Goal: Information Seeking & Learning: Check status

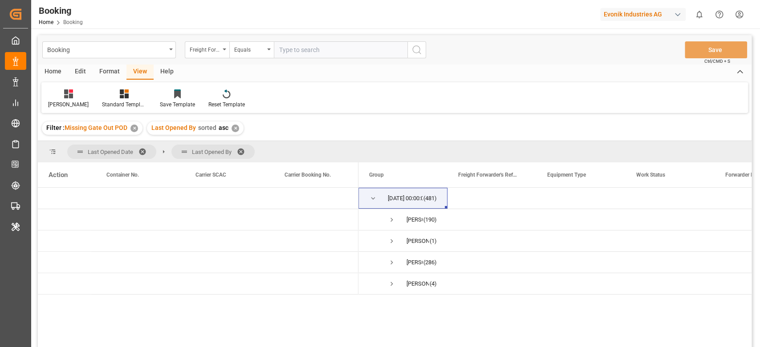
click at [111, 78] on div "Format" at bounding box center [110, 72] width 34 height 15
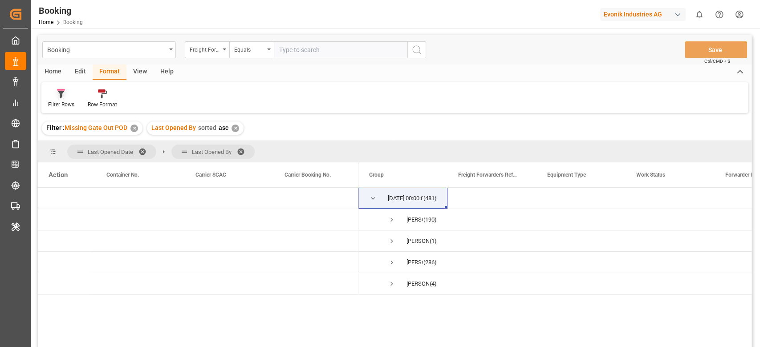
click at [58, 104] on div "Filter Rows" at bounding box center [61, 105] width 26 height 8
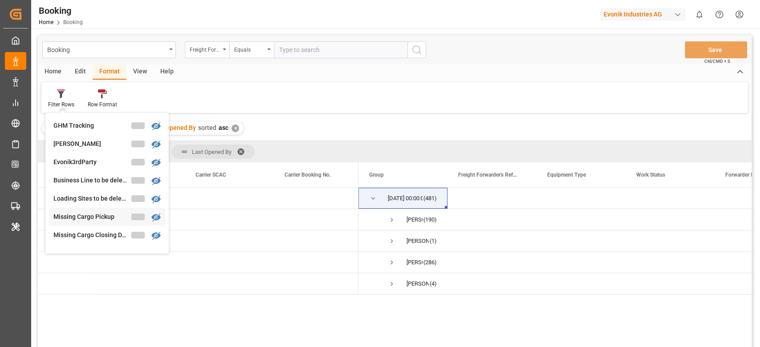
click at [81, 221] on div "Booking Freight Forwarder's Reference No. Equals Save Ctrl/CMD + S Home Edit Fo…" at bounding box center [395, 203] width 714 height 336
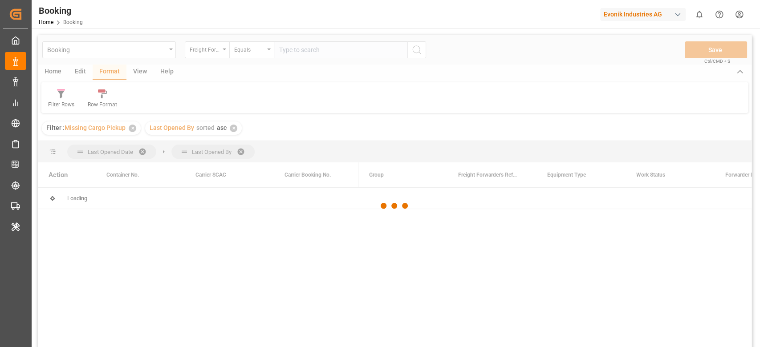
click at [62, 100] on div at bounding box center [395, 206] width 714 height 342
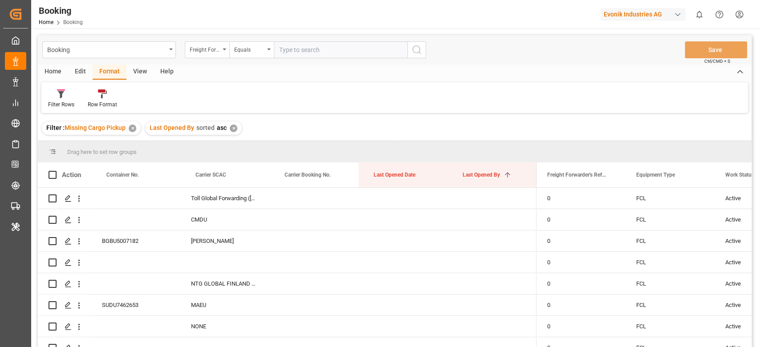
click at [62, 100] on div "Filter Rows" at bounding box center [61, 99] width 40 height 20
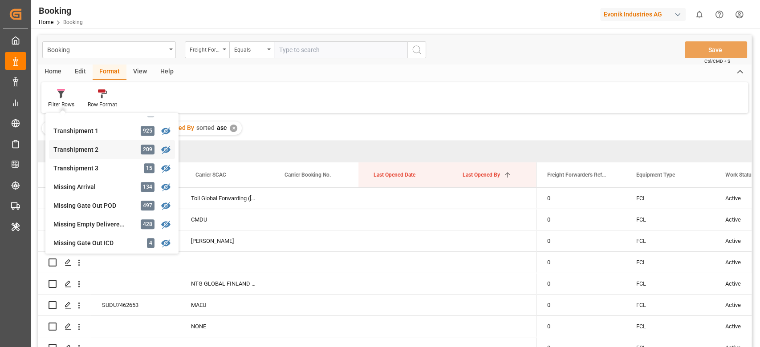
scroll to position [295, 0]
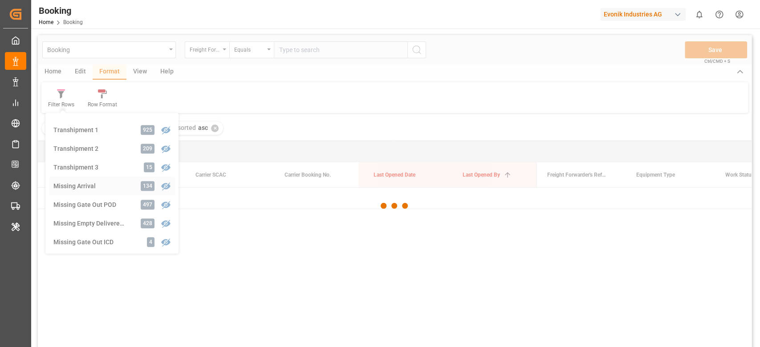
click at [95, 185] on div "Booking Freight Forwarder's Reference No. Equals Save Ctrl/CMD + S Home Edit Fo…" at bounding box center [395, 203] width 714 height 336
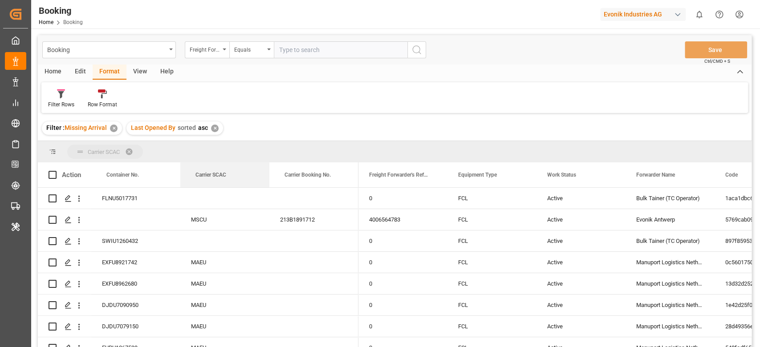
drag, startPoint x: 210, startPoint y: 173, endPoint x: 211, endPoint y: 155, distance: 17.4
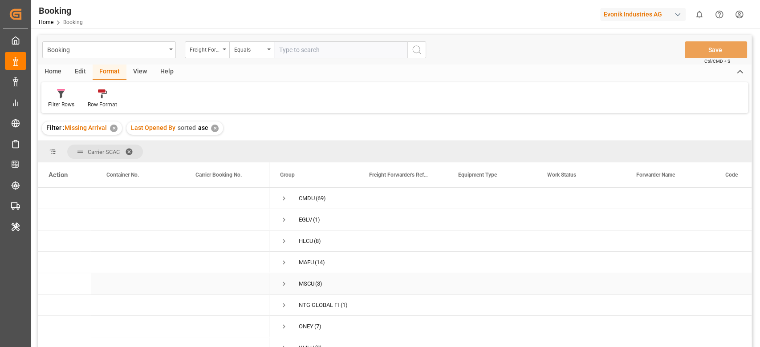
scroll to position [32, 0]
click at [131, 69] on div "View" at bounding box center [140, 72] width 27 height 15
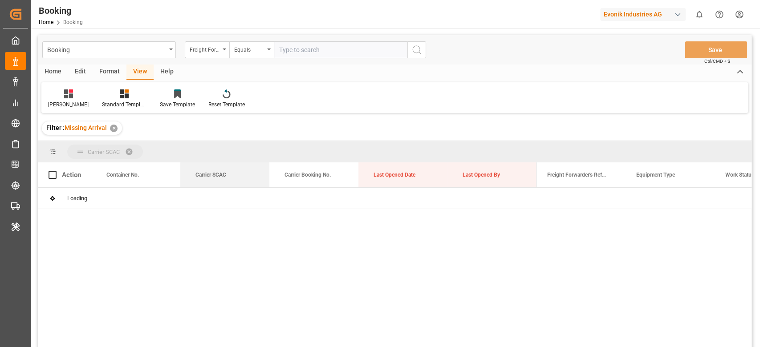
drag, startPoint x: 220, startPoint y: 167, endPoint x: 219, endPoint y: 156, distance: 11.1
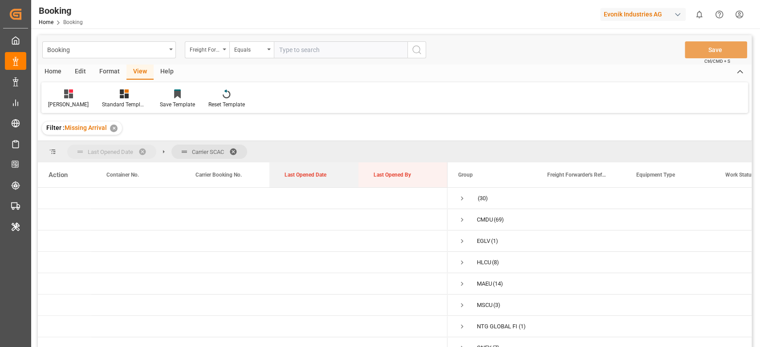
drag, startPoint x: 310, startPoint y: 184, endPoint x: 309, endPoint y: 156, distance: 28.1
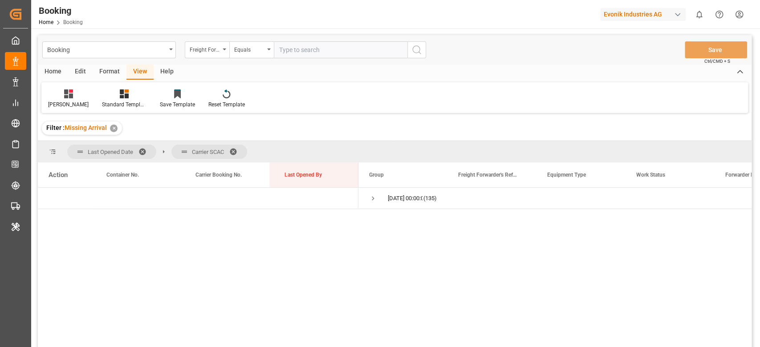
click at [146, 151] on span at bounding box center [146, 152] width 14 height 8
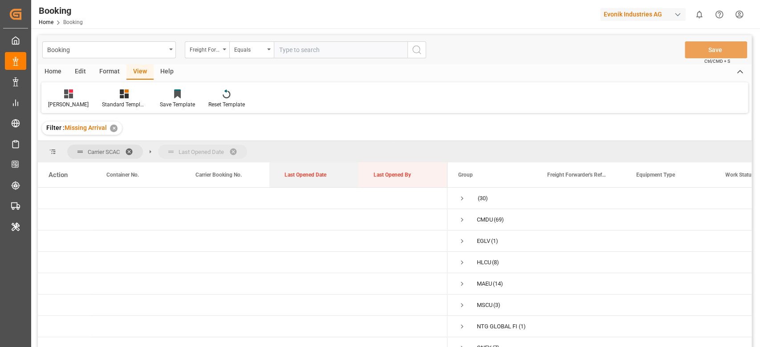
drag, startPoint x: 313, startPoint y: 178, endPoint x: 315, endPoint y: 157, distance: 21.5
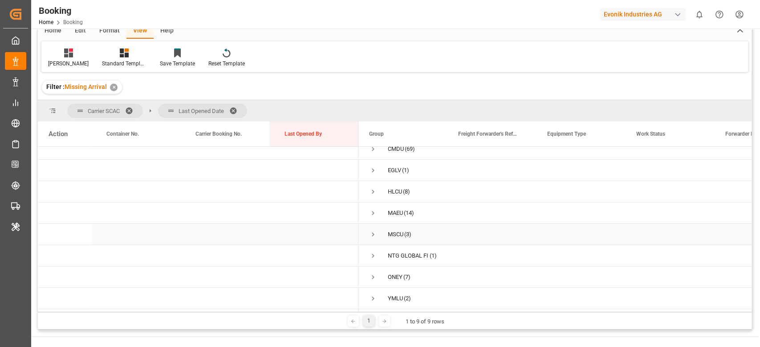
scroll to position [59, 0]
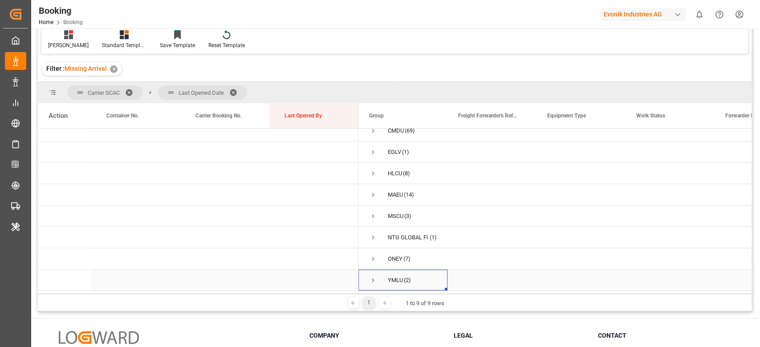
click at [367, 276] on div "YMLU (2)" at bounding box center [403, 280] width 89 height 21
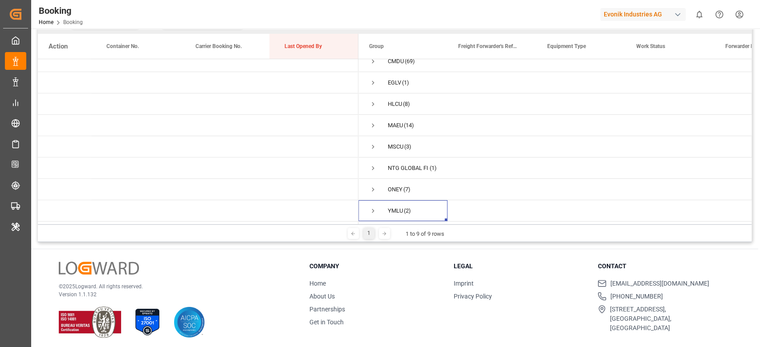
scroll to position [132, 0]
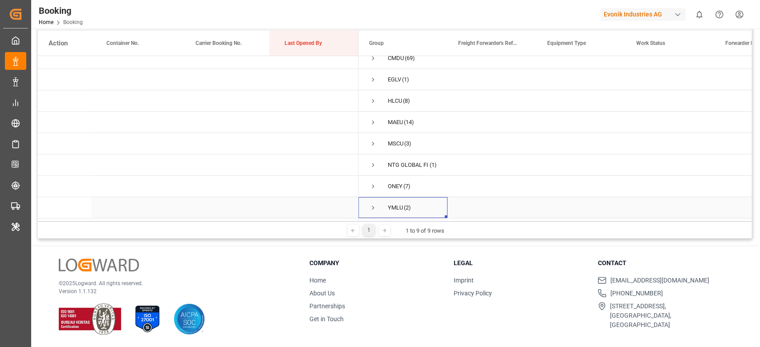
click at [370, 204] on span "Press SPACE to select this row." at bounding box center [373, 208] width 8 height 8
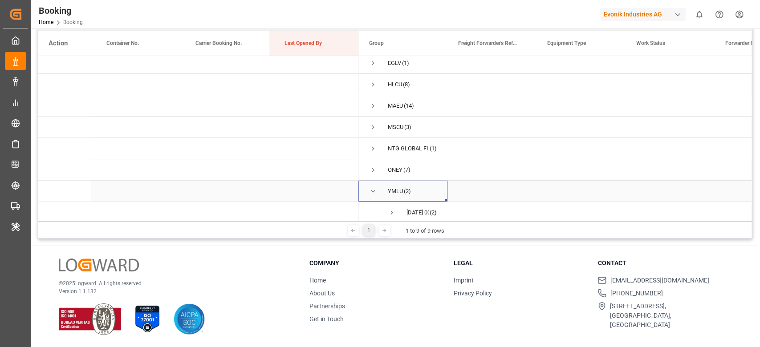
scroll to position [53, 0]
click at [376, 155] on span "Press SPACE to select this row." at bounding box center [373, 165] width 8 height 20
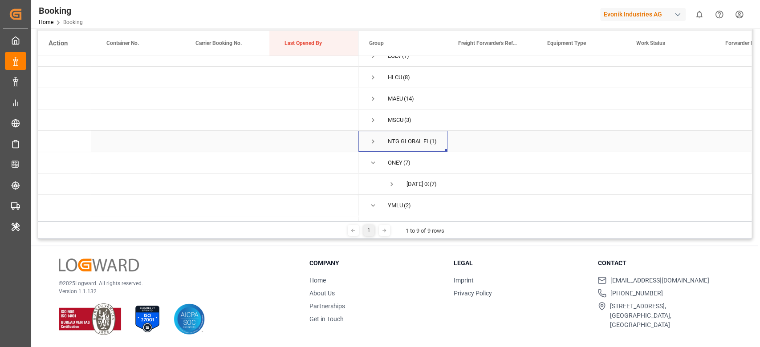
click at [373, 138] on span "Press SPACE to select this row." at bounding box center [373, 142] width 8 height 8
click at [373, 118] on span "Press SPACE to select this row." at bounding box center [373, 120] width 8 height 8
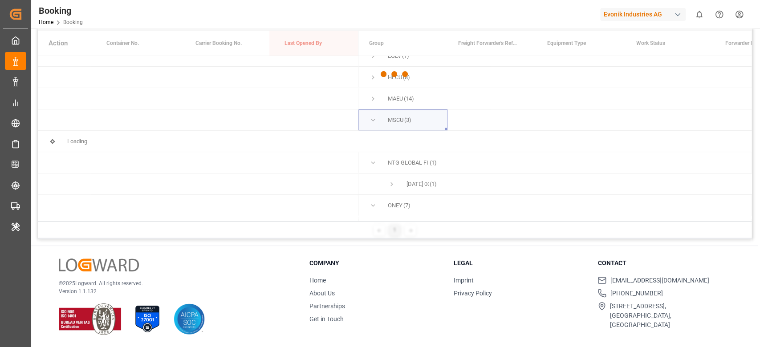
click at [379, 95] on div at bounding box center [395, 74] width 714 height 342
click at [374, 97] on div at bounding box center [395, 74] width 714 height 342
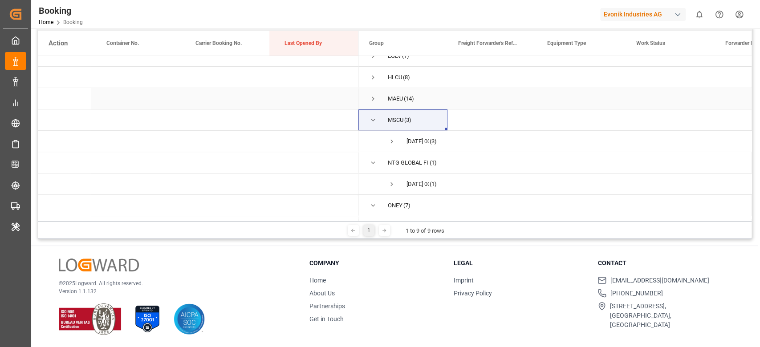
click at [373, 98] on span "Press SPACE to select this row." at bounding box center [373, 99] width 8 height 8
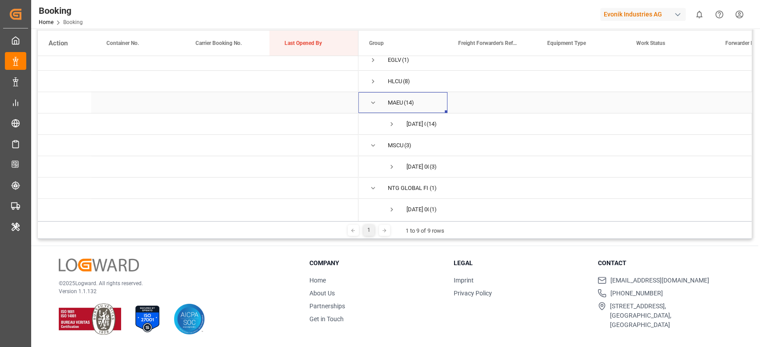
scroll to position [0, 0]
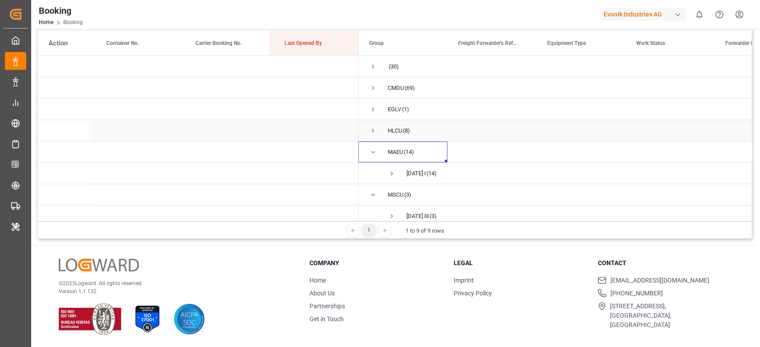
click at [372, 132] on span "Press SPACE to select this row." at bounding box center [373, 131] width 8 height 8
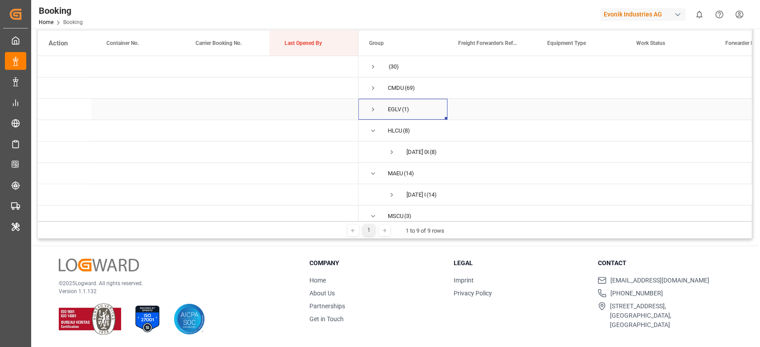
click at [371, 109] on span "Press SPACE to select this row." at bounding box center [373, 110] width 8 height 8
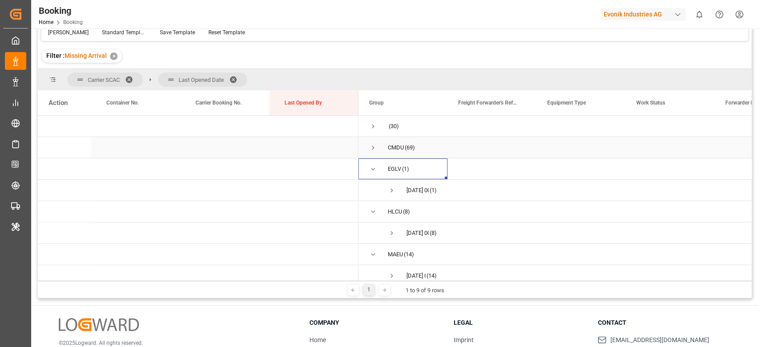
click at [374, 145] on span "Press SPACE to select this row." at bounding box center [373, 148] width 8 height 8
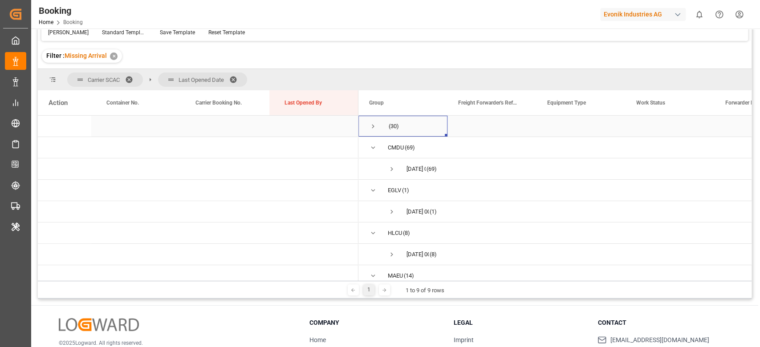
click at [373, 128] on span "Press SPACE to select this row." at bounding box center [373, 127] width 8 height 8
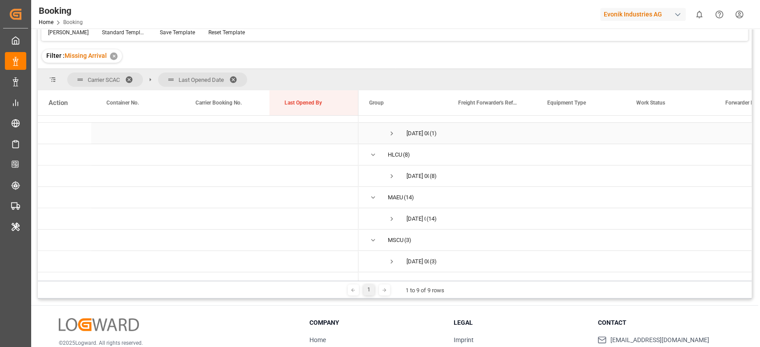
scroll to position [118, 0]
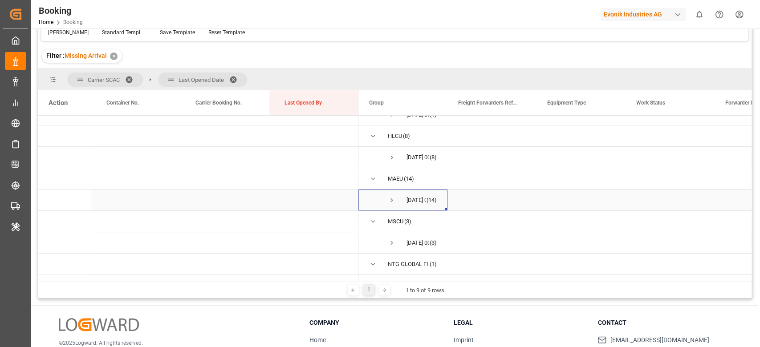
click at [391, 203] on span "Press SPACE to select this row." at bounding box center [392, 200] width 8 height 8
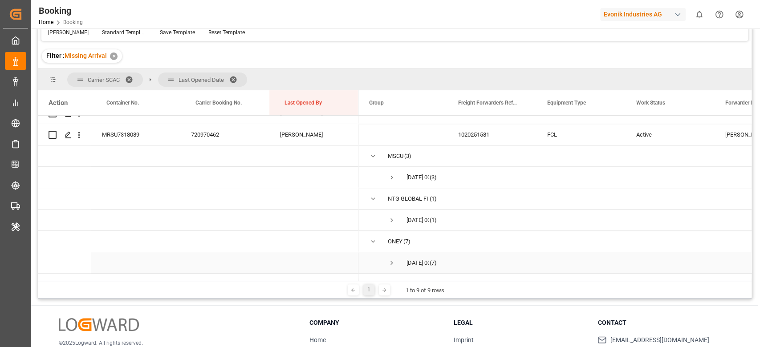
scroll to position [465, 0]
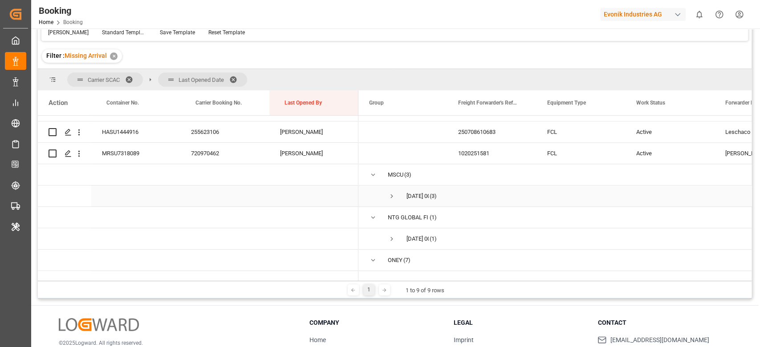
click at [395, 203] on span "Press SPACE to select this row." at bounding box center [392, 196] width 8 height 20
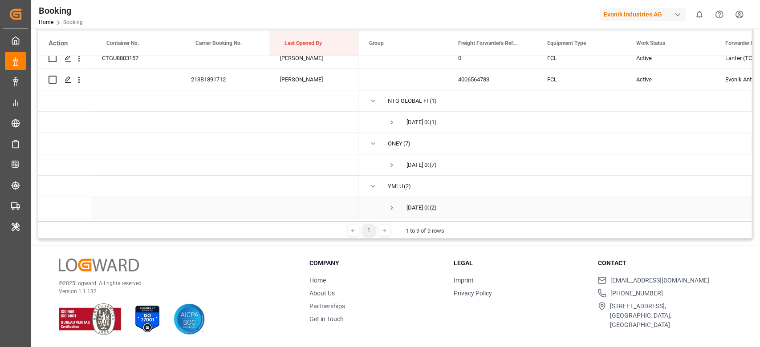
scroll to position [470, 0]
